Goal: Task Accomplishment & Management: Use online tool/utility

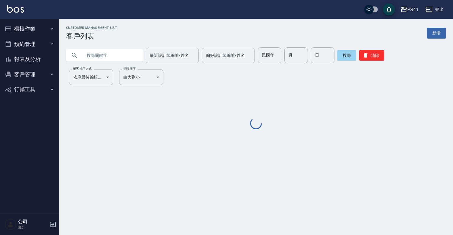
click at [51, 28] on icon "button" at bounding box center [52, 29] width 5 height 5
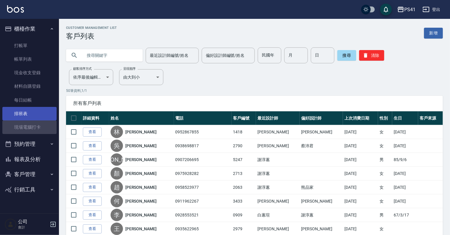
drag, startPoint x: 39, startPoint y: 126, endPoint x: 39, endPoint y: 120, distance: 6.2
click at [39, 126] on link "現場電腦打卡" at bounding box center [29, 128] width 54 height 14
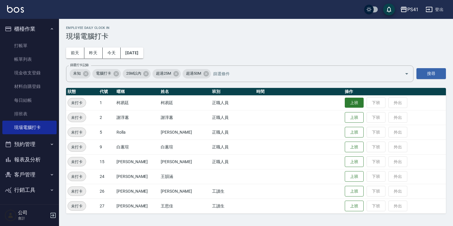
click at [345, 99] on button "上班" at bounding box center [354, 103] width 19 height 10
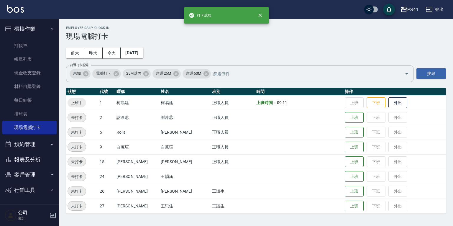
click at [29, 160] on button "報表及分析" at bounding box center [29, 159] width 54 height 15
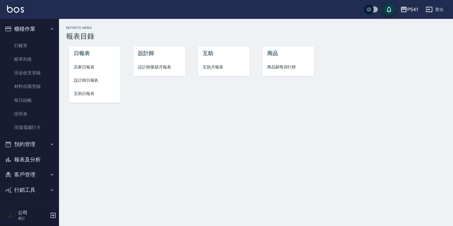
click at [88, 84] on li "設計師日報表" at bounding box center [95, 80] width 52 height 13
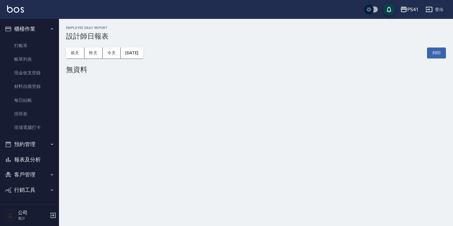
click at [99, 52] on button "昨天" at bounding box center [93, 52] width 18 height 11
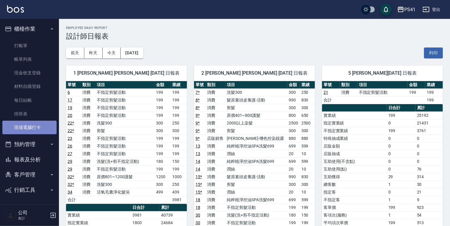
click at [38, 126] on link "現場電腦打卡" at bounding box center [29, 128] width 54 height 14
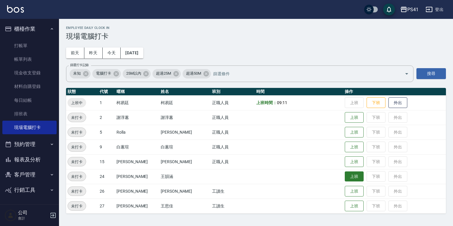
click at [345, 177] on button "上班" at bounding box center [354, 176] width 19 height 10
click at [345, 191] on button "上班" at bounding box center [354, 191] width 19 height 10
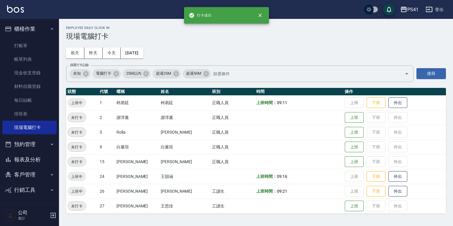
drag, startPoint x: 18, startPoint y: 159, endPoint x: 33, endPoint y: 155, distance: 15.5
click at [18, 159] on button "報表及分析" at bounding box center [29, 159] width 54 height 15
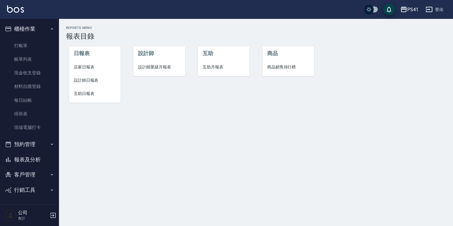
click at [80, 89] on li "互助日報表" at bounding box center [95, 93] width 52 height 13
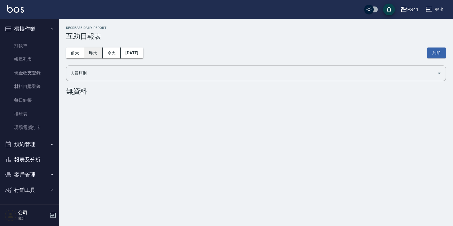
click at [93, 50] on button "昨天" at bounding box center [93, 52] width 18 height 11
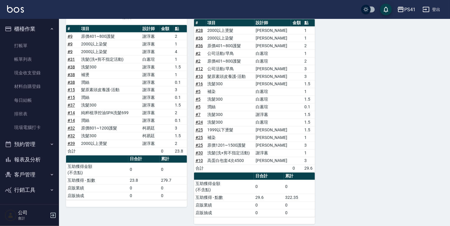
scroll to position [478, 0]
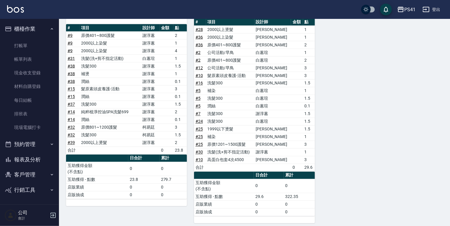
click at [40, 173] on button "客戶管理" at bounding box center [29, 174] width 54 height 15
click at [36, 130] on link "現場電腦打卡" at bounding box center [29, 128] width 54 height 14
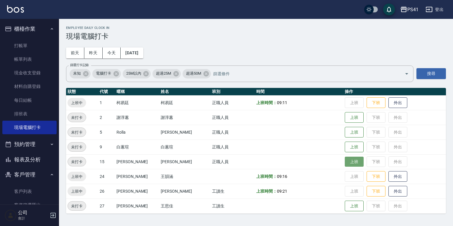
click at [345, 164] on button "上班" at bounding box center [354, 162] width 19 height 10
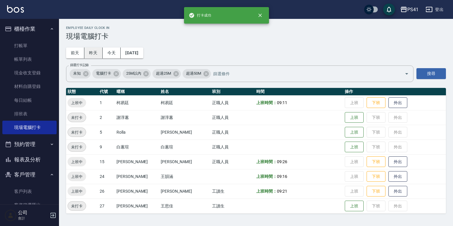
click at [96, 54] on button "昨天" at bounding box center [93, 52] width 18 height 11
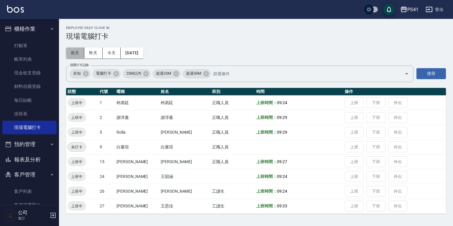
click at [74, 54] on button "前天" at bounding box center [75, 52] width 18 height 11
click at [108, 55] on button "今天" at bounding box center [112, 52] width 18 height 11
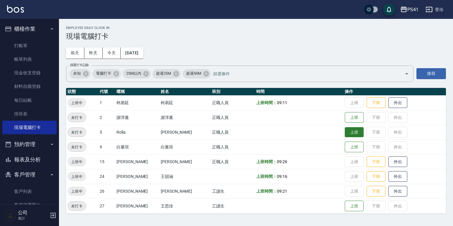
click at [348, 129] on button "上班" at bounding box center [354, 132] width 19 height 10
click at [345, 115] on button "上班" at bounding box center [354, 117] width 19 height 10
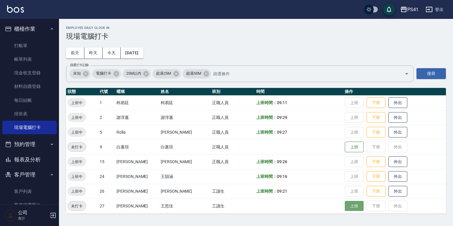
click at [345, 202] on button "上班" at bounding box center [354, 206] width 19 height 10
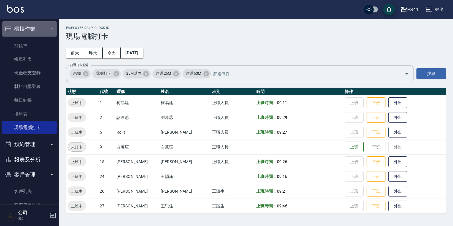
click at [39, 26] on button "櫃檯作業" at bounding box center [29, 28] width 54 height 15
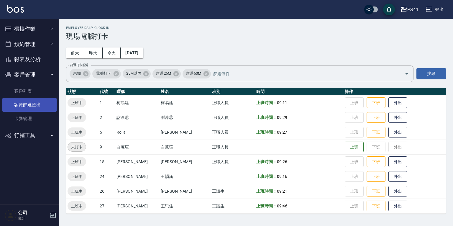
drag, startPoint x: 45, startPoint y: 93, endPoint x: 47, endPoint y: 102, distance: 8.6
click at [45, 93] on link "客戶列表" at bounding box center [29, 91] width 54 height 14
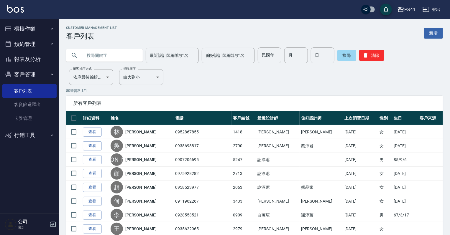
click at [101, 55] on input "text" at bounding box center [110, 55] width 55 height 16
type input "0975928282"
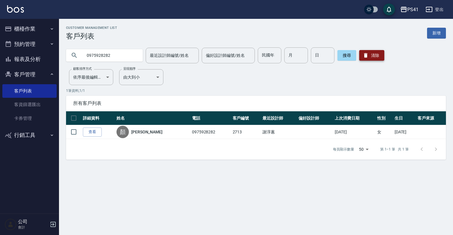
click at [366, 54] on icon "button" at bounding box center [366, 55] width 4 height 4
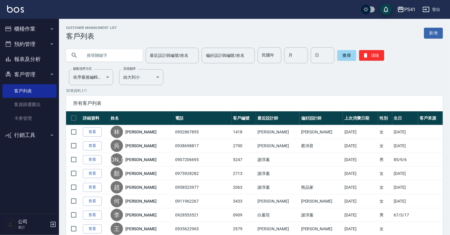
click at [45, 70] on button "客戶管理" at bounding box center [29, 74] width 54 height 15
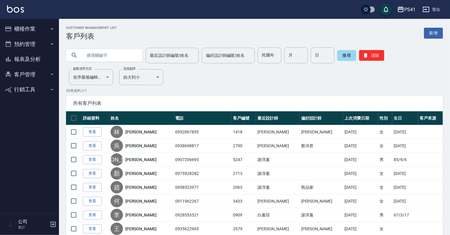
drag, startPoint x: 22, startPoint y: 60, endPoint x: 24, endPoint y: 57, distance: 3.7
click at [22, 60] on button "報表及分析" at bounding box center [29, 59] width 54 height 15
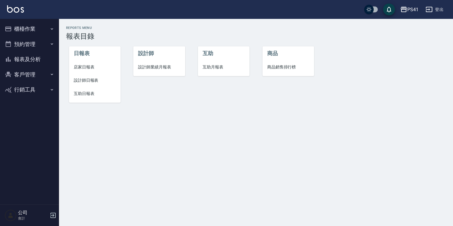
click at [83, 94] on span "互助日報表" at bounding box center [95, 94] width 42 height 6
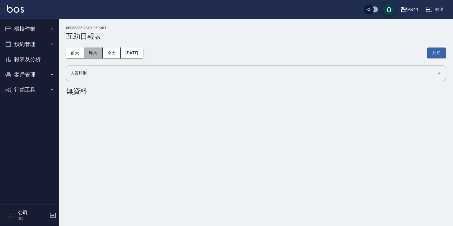
click at [99, 48] on button "昨天" at bounding box center [93, 52] width 18 height 11
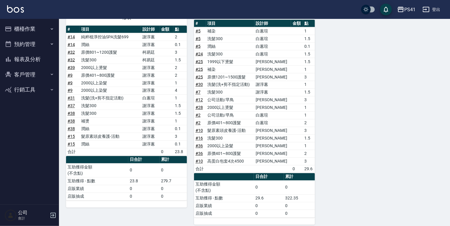
scroll to position [478, 0]
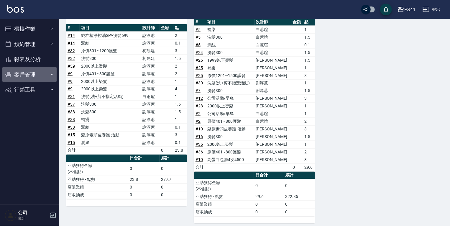
click at [39, 71] on button "客戶管理" at bounding box center [29, 74] width 54 height 15
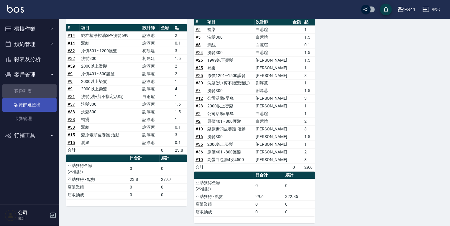
drag, startPoint x: 36, startPoint y: 87, endPoint x: 50, endPoint y: 99, distance: 19.1
click at [36, 87] on link "客戶列表" at bounding box center [29, 91] width 54 height 14
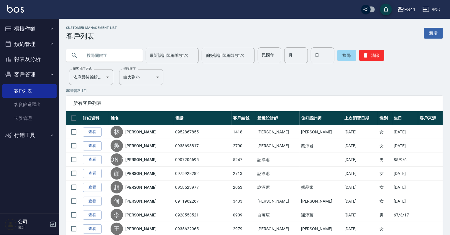
click at [45, 61] on button "報表及分析" at bounding box center [29, 59] width 54 height 15
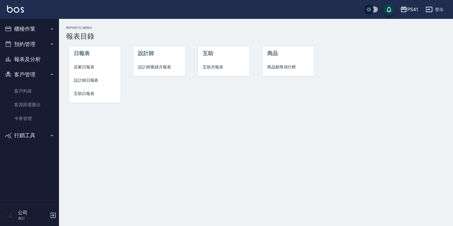
click at [40, 30] on button "櫃檯作業" at bounding box center [29, 28] width 54 height 15
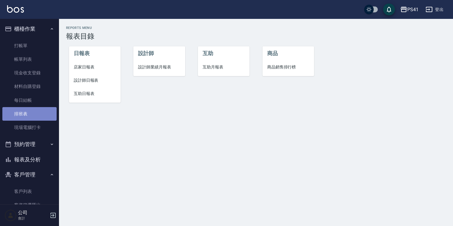
click at [38, 113] on link "排班表" at bounding box center [29, 114] width 54 height 14
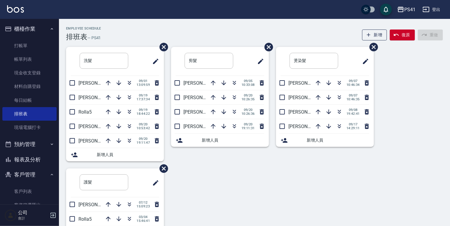
click at [14, 161] on button "報表及分析" at bounding box center [29, 159] width 54 height 15
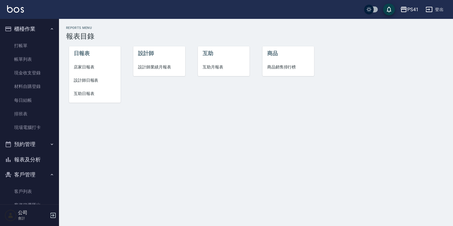
click at [81, 91] on span "互助日報表" at bounding box center [95, 94] width 42 height 6
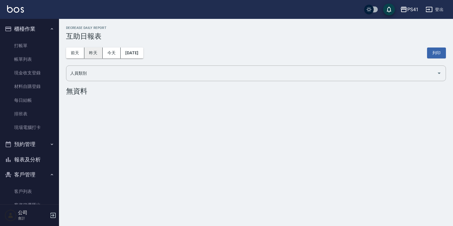
click at [97, 51] on button "昨天" at bounding box center [93, 52] width 18 height 11
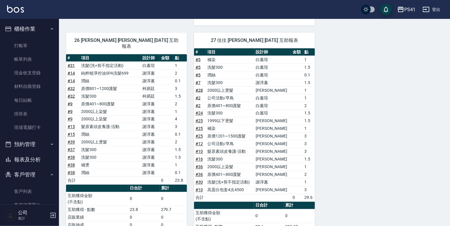
scroll to position [472, 0]
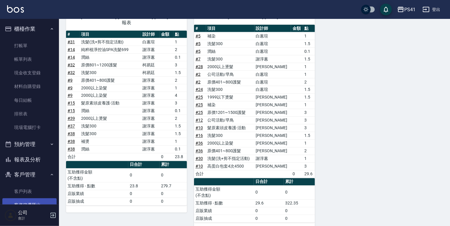
drag, startPoint x: 34, startPoint y: 193, endPoint x: 34, endPoint y: 203, distance: 9.4
click at [34, 193] on link "客戶列表" at bounding box center [29, 192] width 54 height 14
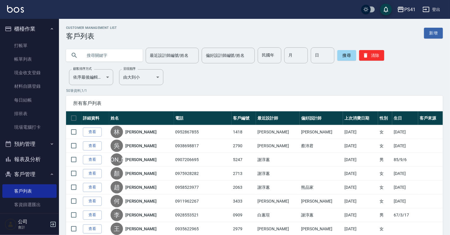
click at [94, 53] on input "text" at bounding box center [110, 55] width 55 height 16
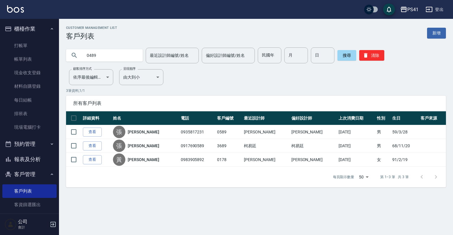
type input "0489"
